Goal: Navigation & Orientation: Find specific page/section

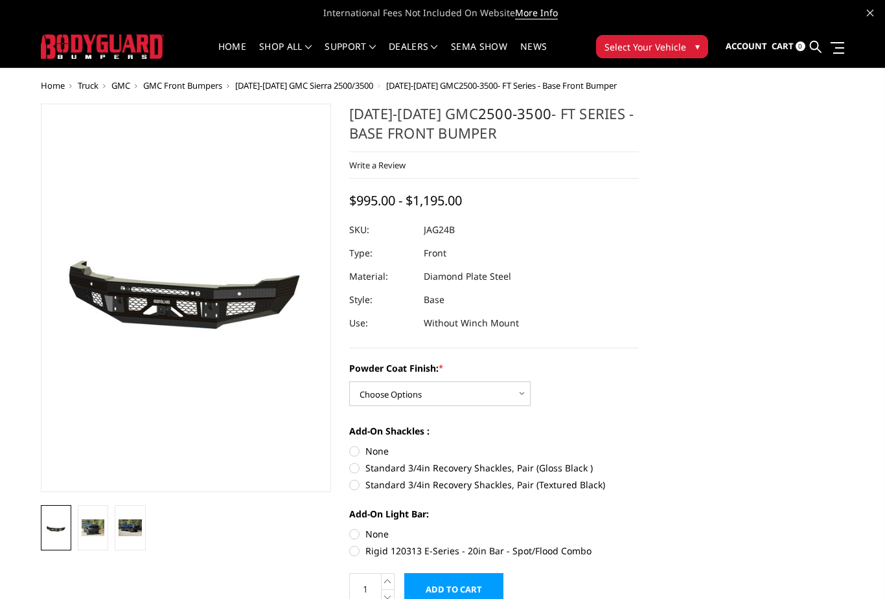
click at [172, 85] on span "GMC Front Bumpers" at bounding box center [182, 86] width 79 height 12
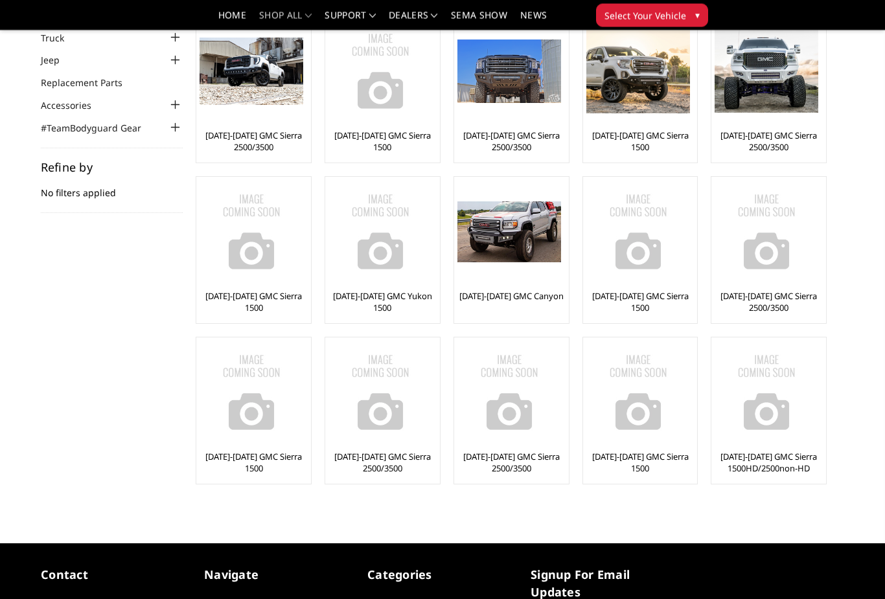
scroll to position [99, 0]
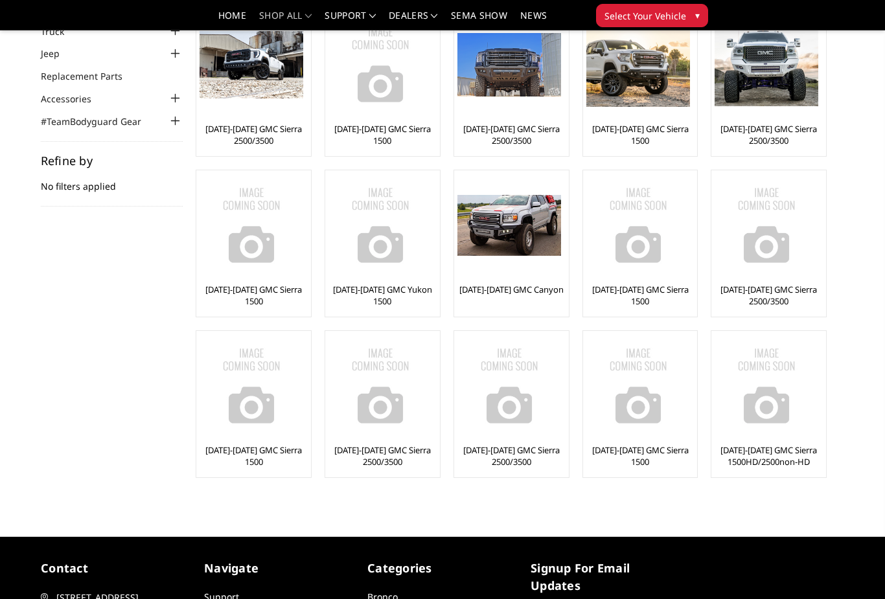
click at [533, 238] on img at bounding box center [510, 225] width 104 height 61
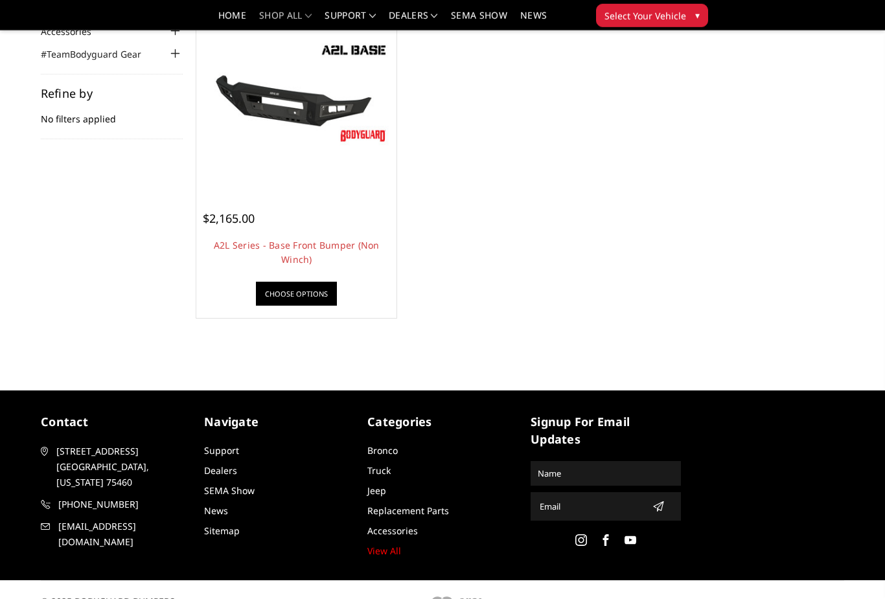
scroll to position [187, 0]
